Goal: Transaction & Acquisition: Purchase product/service

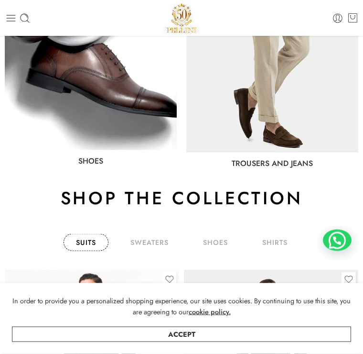
scroll to position [700, 0]
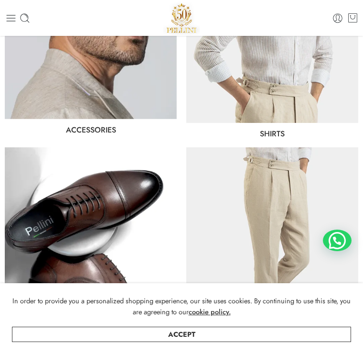
click at [109, 218] on img at bounding box center [91, 253] width 172 height 213
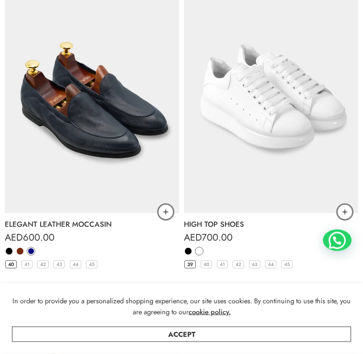
scroll to position [1060, 0]
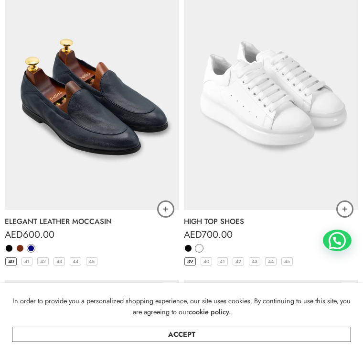
click at [275, 342] on link "Accept" at bounding box center [181, 334] width 339 height 15
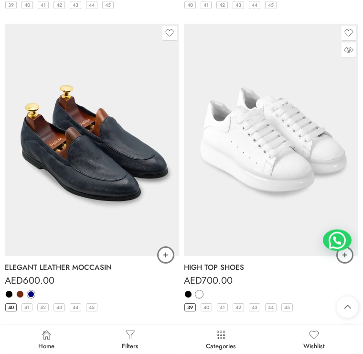
scroll to position [1014, 0]
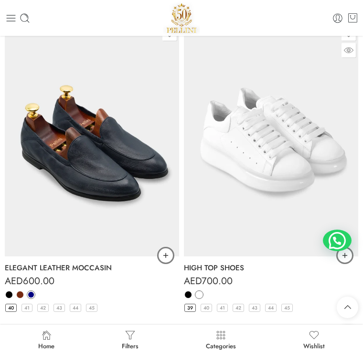
click at [231, 267] on link "HIGH TOP SHOES" at bounding box center [271, 268] width 175 height 14
click at [299, 203] on img at bounding box center [271, 140] width 175 height 233
click at [316, 162] on img at bounding box center [271, 140] width 175 height 233
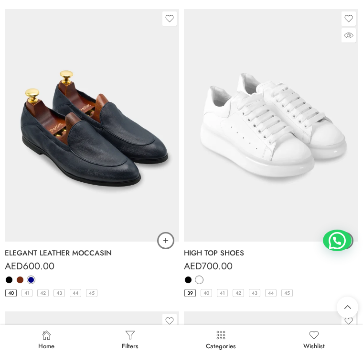
click at [322, 156] on img at bounding box center [271, 125] width 175 height 233
click at [234, 251] on link "HIGH TOP SHOES" at bounding box center [271, 253] width 175 height 14
click at [262, 195] on img at bounding box center [271, 125] width 175 height 233
click at [347, 232] on link "Add to cart" at bounding box center [345, 240] width 17 height 17
click at [342, 232] on link "Add to cart" at bounding box center [345, 240] width 17 height 17
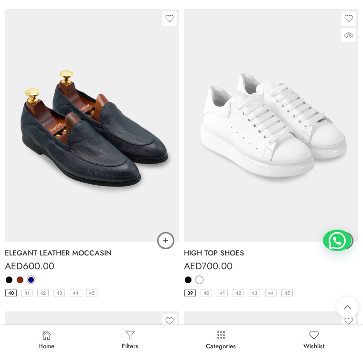
click at [304, 189] on img at bounding box center [271, 125] width 175 height 233
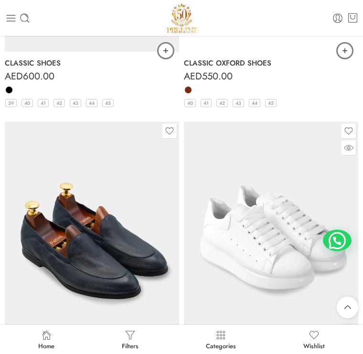
click at [346, 151] on icon at bounding box center [349, 147] width 10 height 17
